Goal: Information Seeking & Learning: Learn about a topic

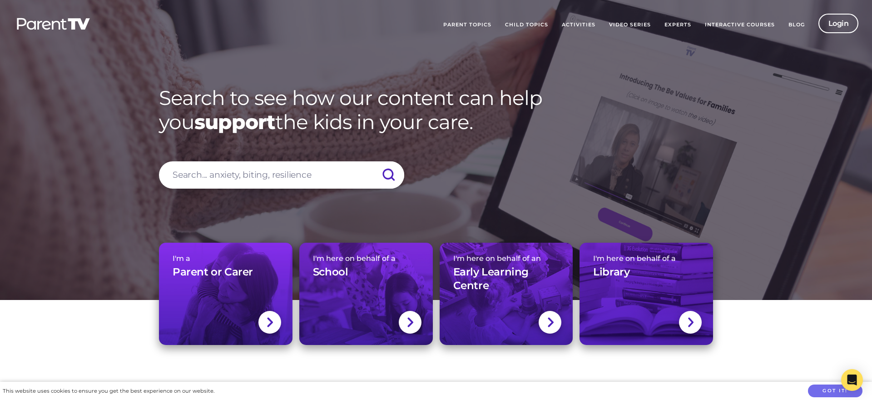
scroll to position [173, 0]
click at [465, 20] on link "Parent Topics" at bounding box center [467, 25] width 62 height 23
